Goal: Information Seeking & Learning: Learn about a topic

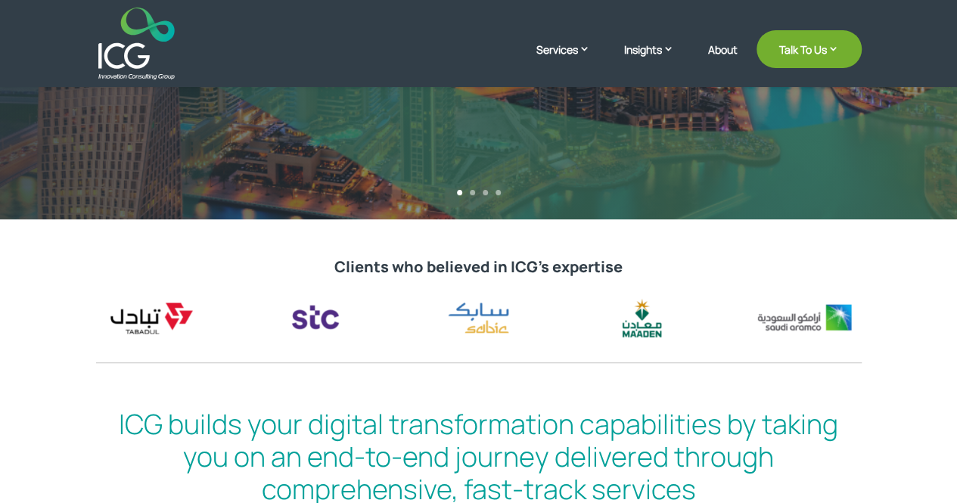
scroll to position [239, 0]
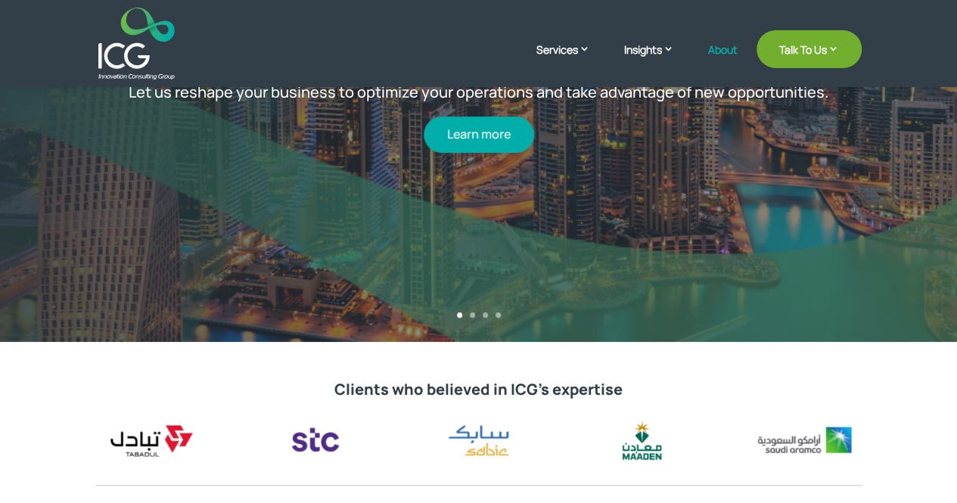
click at [715, 54] on link "About" at bounding box center [723, 62] width 30 height 36
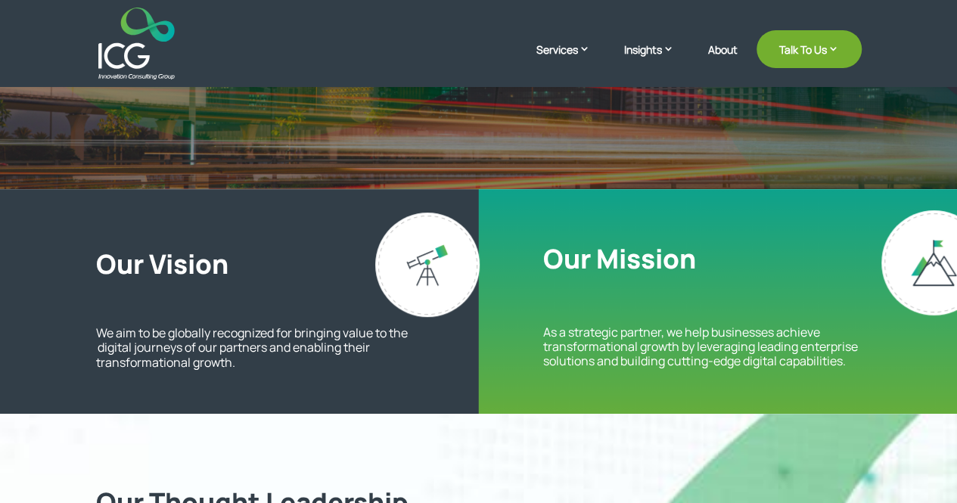
scroll to position [273, 0]
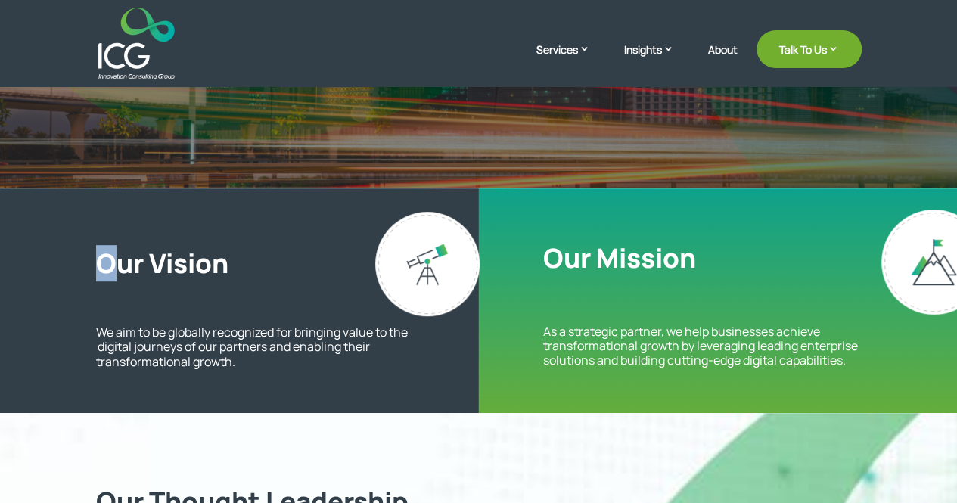
drag, startPoint x: 103, startPoint y: 262, endPoint x: 113, endPoint y: 269, distance: 12.6
click at [113, 269] on h2 "Our Vision" at bounding box center [277, 266] width 362 height 39
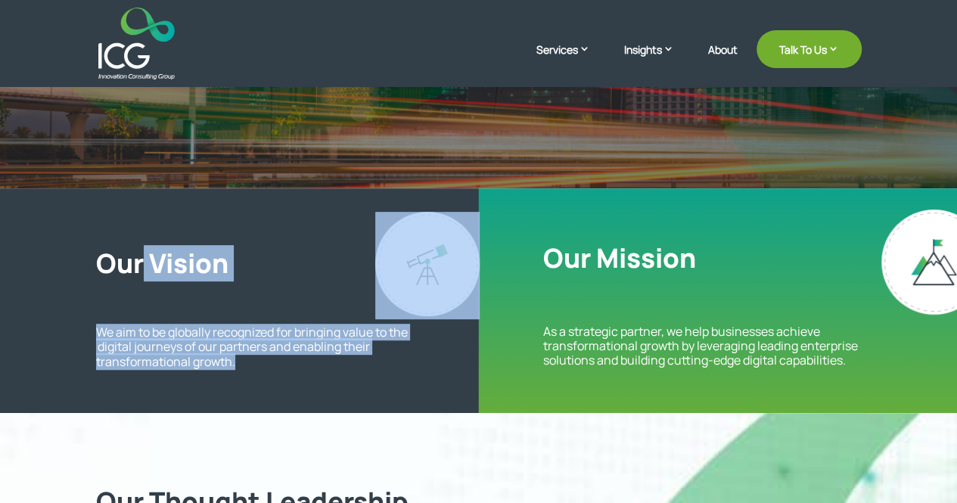
drag, startPoint x: 145, startPoint y: 271, endPoint x: 236, endPoint y: 361, distance: 127.9
click at [236, 361] on div "Our Vision We aim to be globally recognized for bringing value to the  digital …" at bounding box center [277, 307] width 362 height 123
copy div "Vision We aim to be globally recognized for bringing value to the  digital jour…"
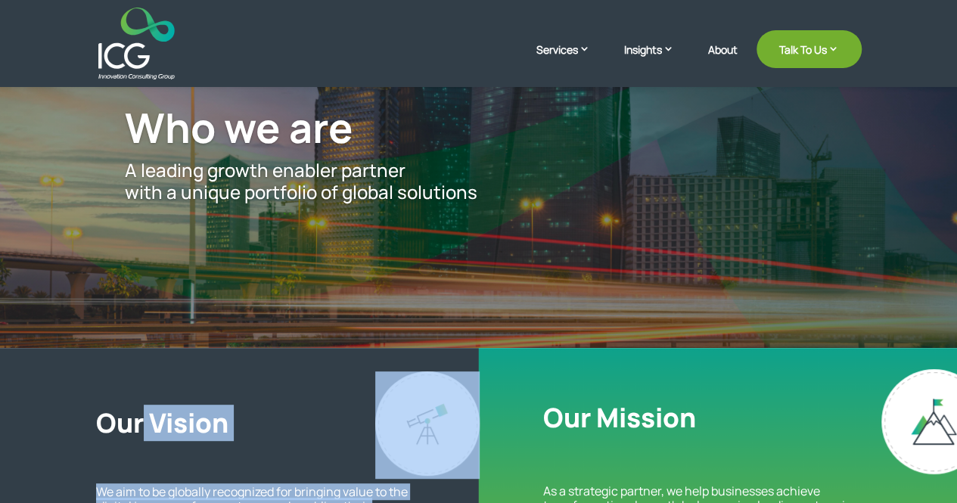
scroll to position [113, 0]
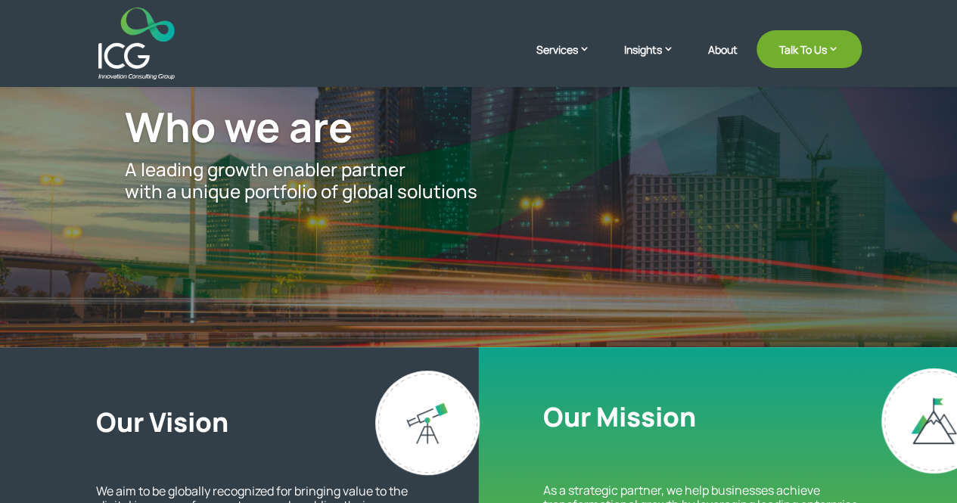
click at [273, 132] on span "Who we are" at bounding box center [239, 126] width 229 height 56
click at [197, 166] on p "A leading growth enabler partner with a unique portfolio of global solutions" at bounding box center [478, 181] width 707 height 44
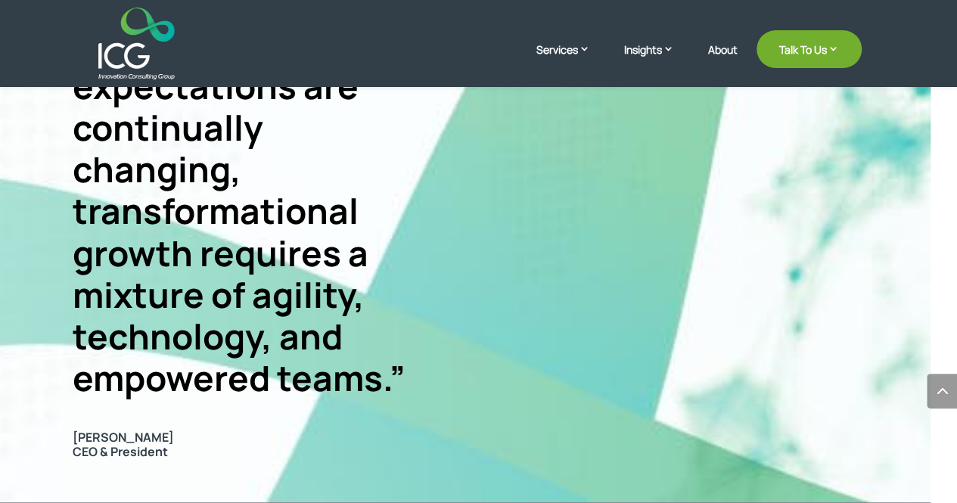
scroll to position [938, 0]
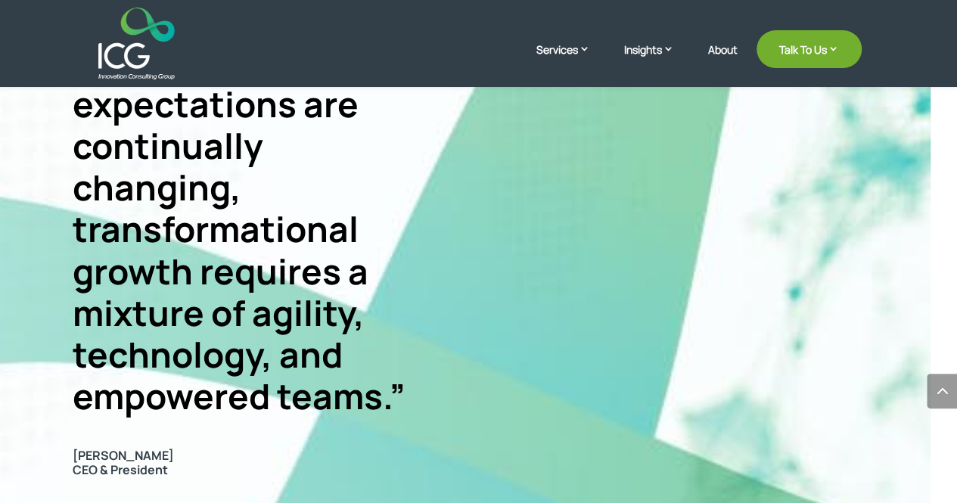
click at [725, 50] on link "About" at bounding box center [723, 62] width 30 height 36
